Goal: Transaction & Acquisition: Purchase product/service

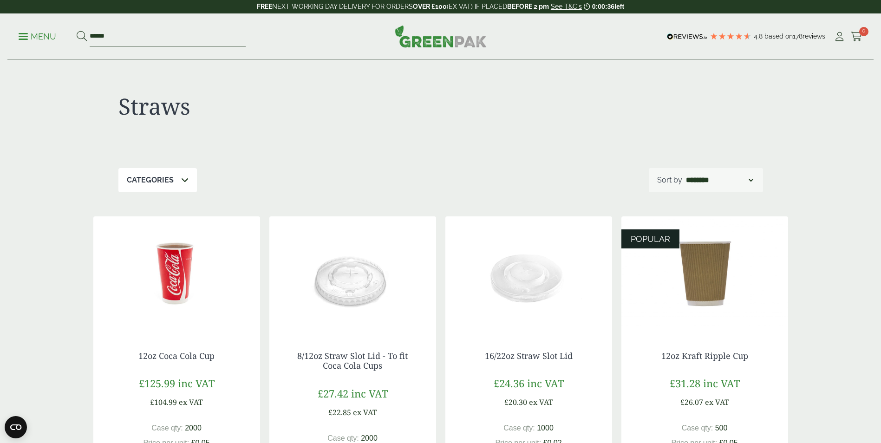
click at [133, 38] on input "******" at bounding box center [168, 37] width 156 height 20
click at [77, 31] on button at bounding box center [82, 37] width 10 height 12
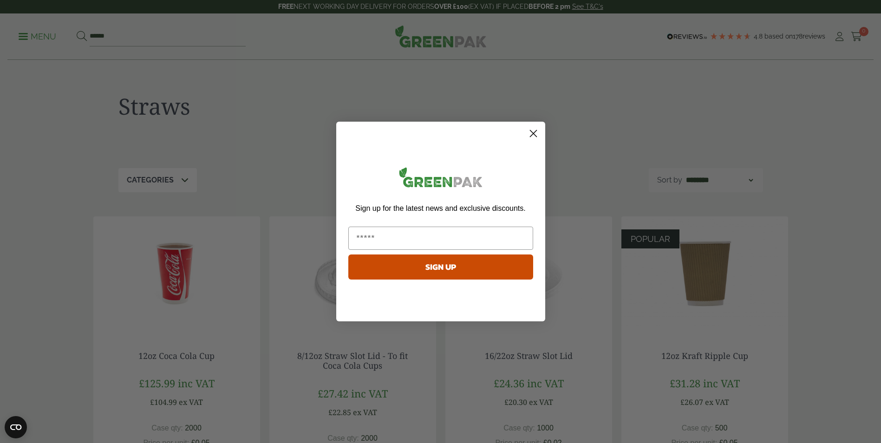
click at [537, 135] on circle "Close dialog" at bounding box center [532, 133] width 15 height 15
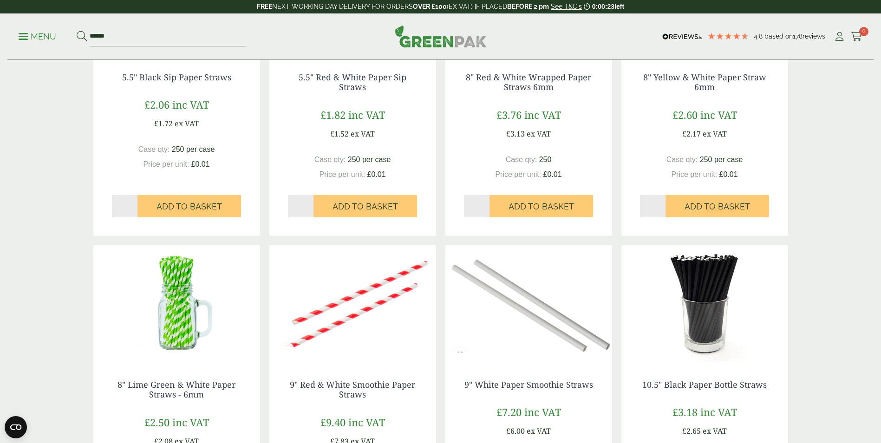
scroll to position [325, 0]
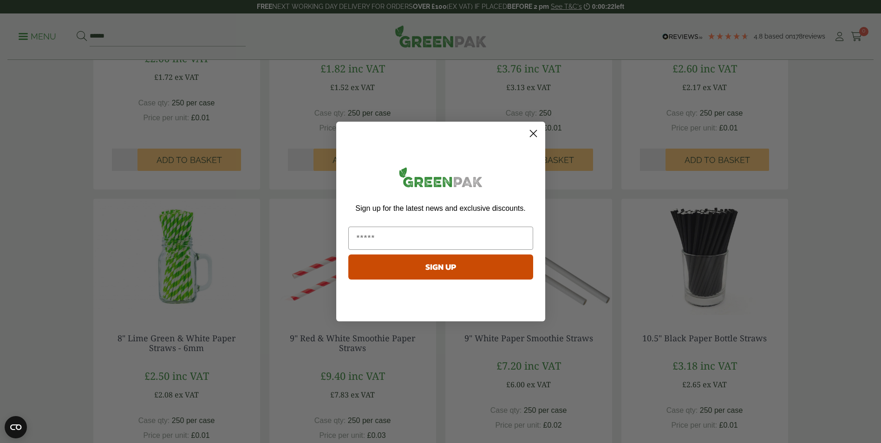
click at [531, 132] on circle "Close dialog" at bounding box center [532, 133] width 15 height 15
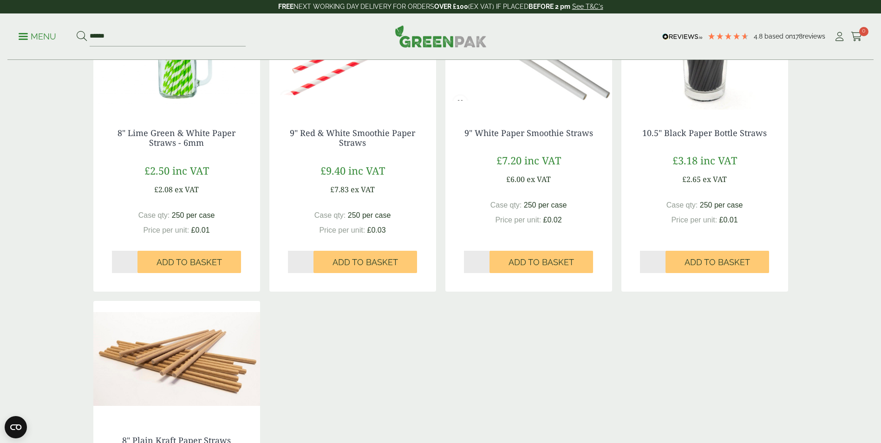
scroll to position [418, 0]
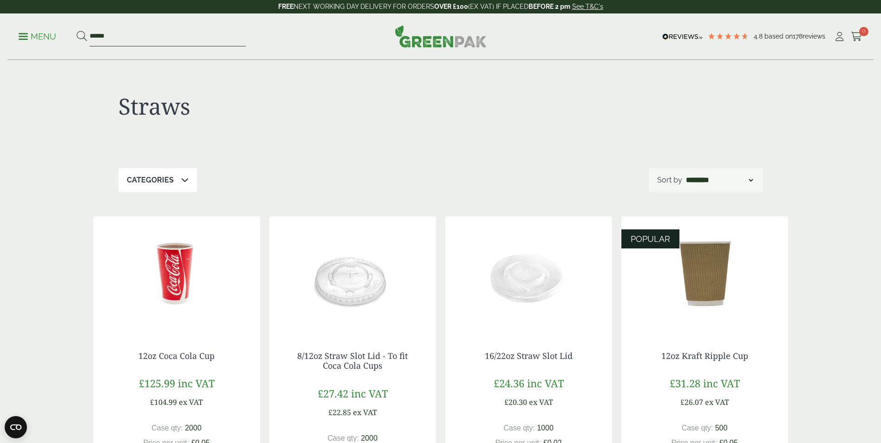
click at [134, 38] on input "******" at bounding box center [168, 37] width 156 height 20
click at [77, 31] on button at bounding box center [82, 37] width 10 height 12
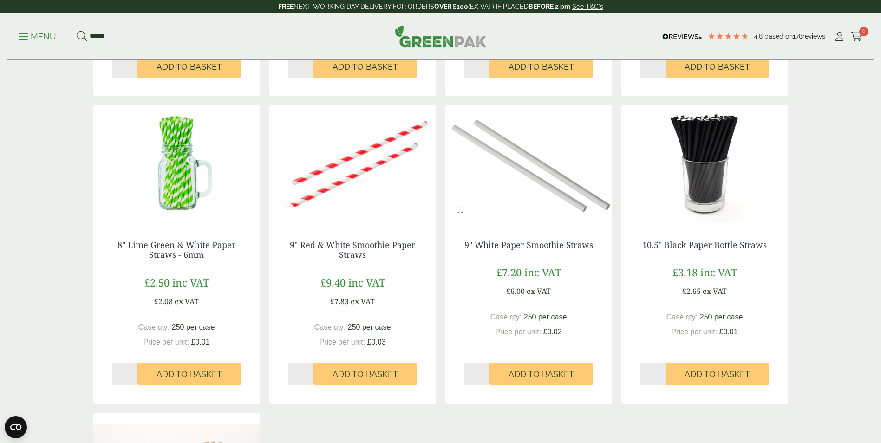
scroll to position [418, 0]
click at [534, 177] on img at bounding box center [529, 164] width 167 height 116
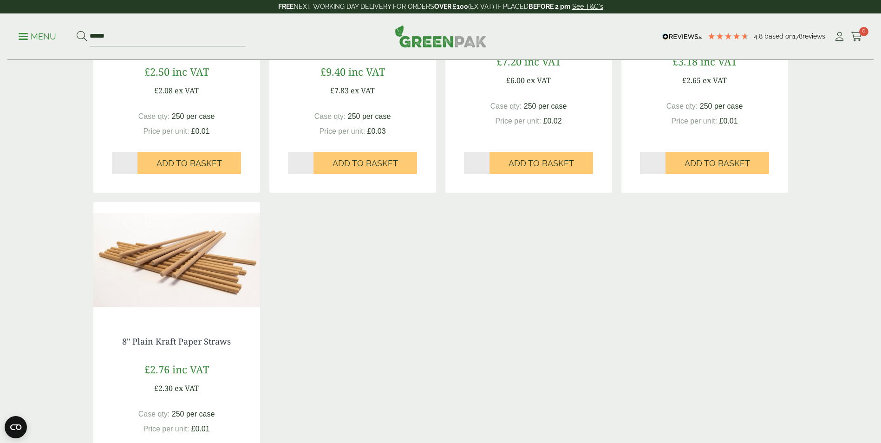
scroll to position [697, 0]
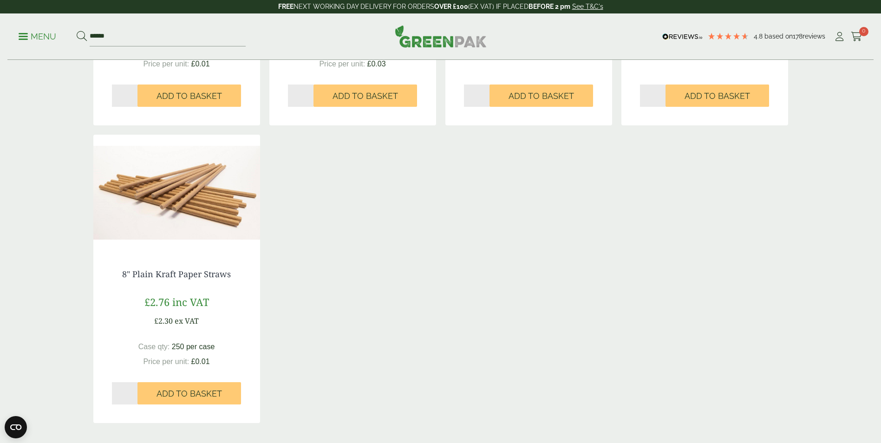
click at [175, 197] on img at bounding box center [176, 193] width 167 height 116
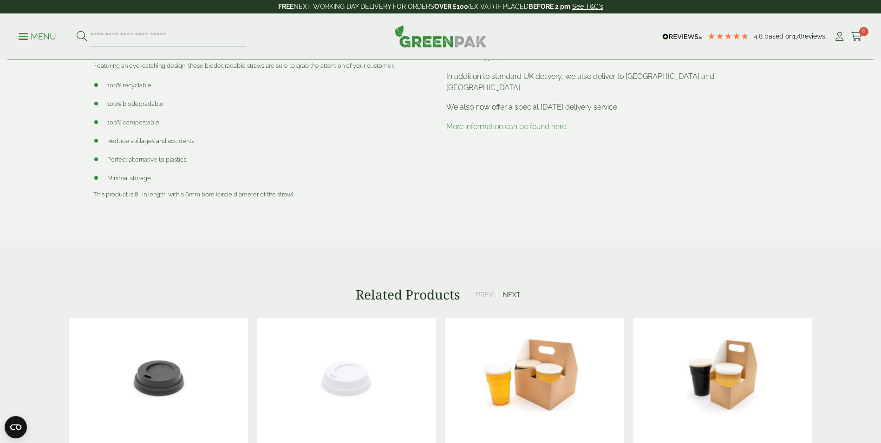
scroll to position [232, 0]
